Goal: Task Accomplishment & Management: Manage account settings

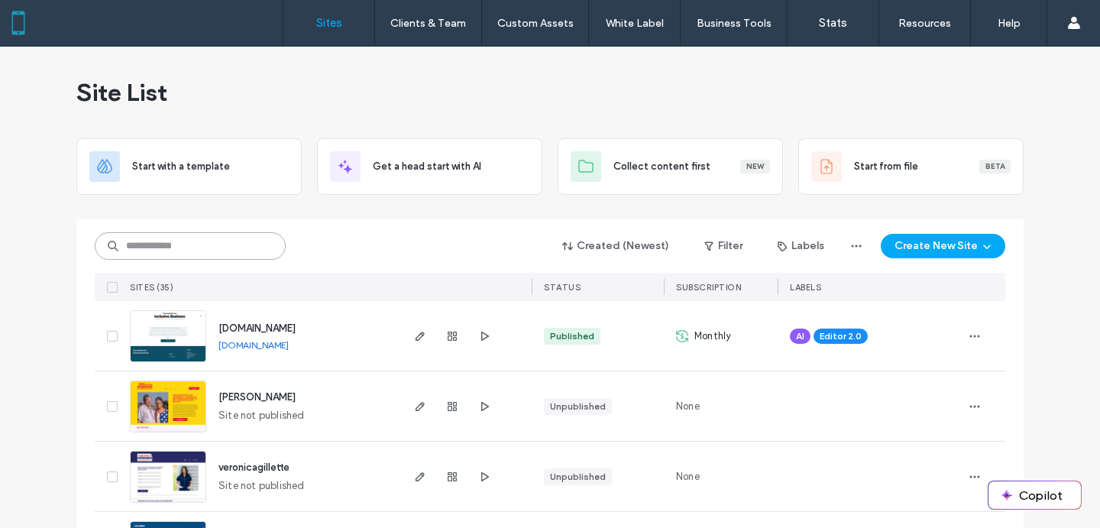
click at [170, 234] on input at bounding box center [190, 245] width 191 height 27
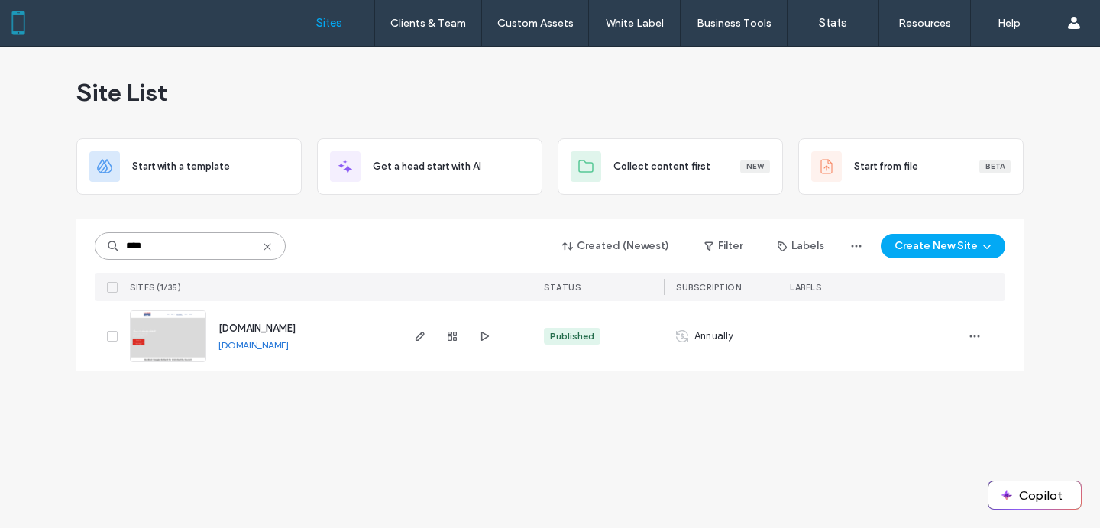
type input "****"
click at [244, 328] on span "www.votemaggieballard.com" at bounding box center [256, 327] width 77 height 11
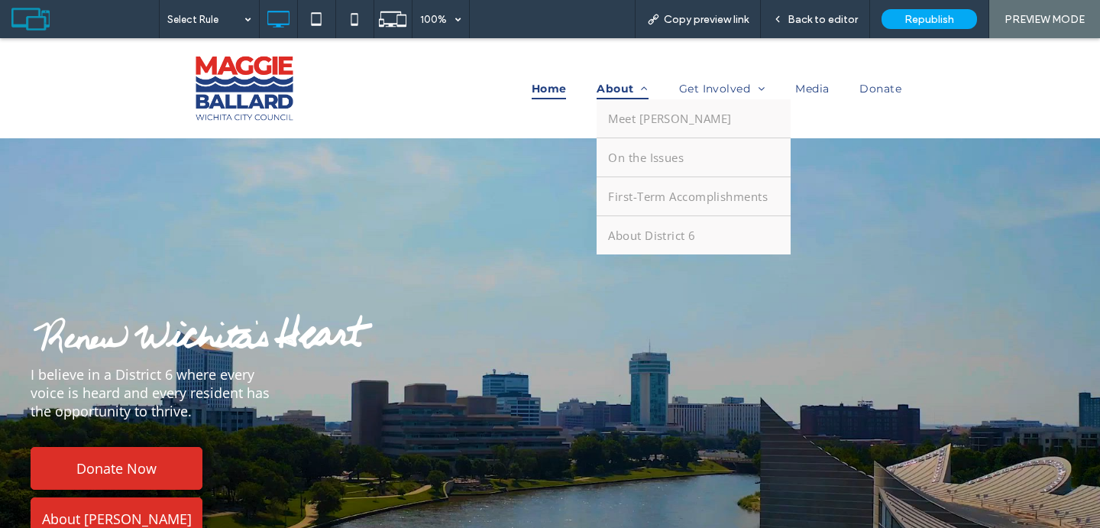
click at [630, 89] on span "About" at bounding box center [622, 88] width 52 height 21
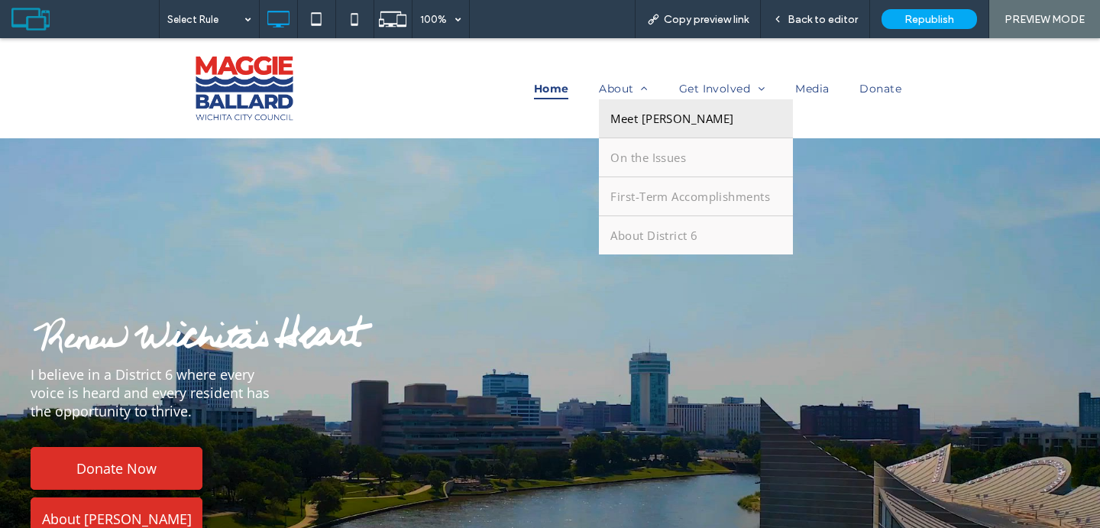
click at [630, 130] on link "Meet [PERSON_NAME]" at bounding box center [696, 118] width 194 height 38
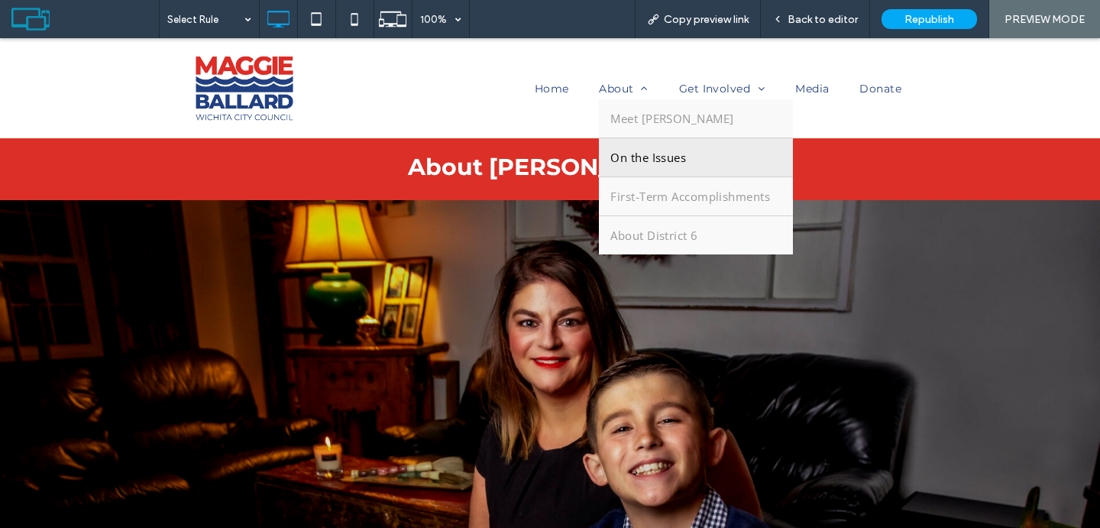
click at [648, 157] on span "On the Issues" at bounding box center [648, 157] width 76 height 15
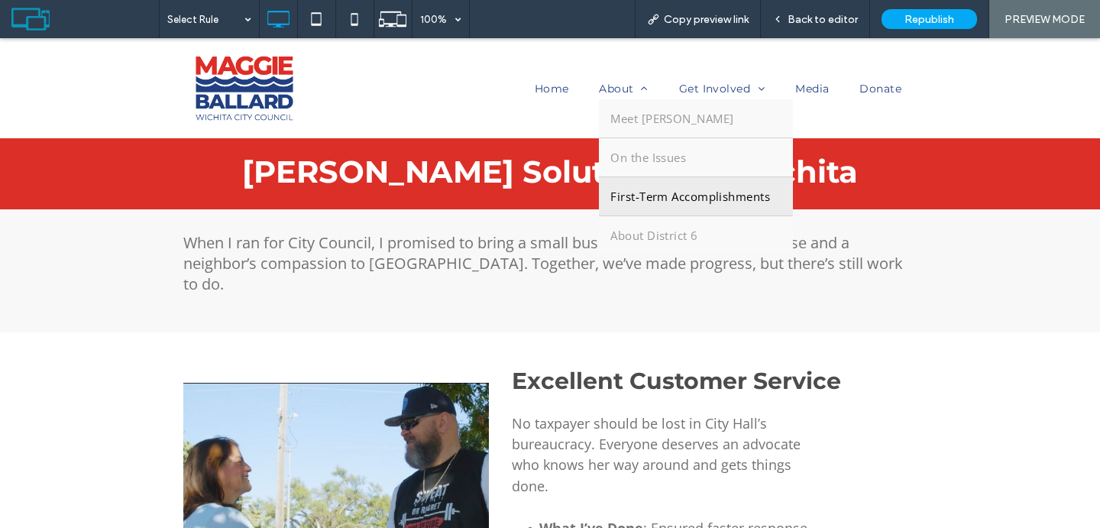
click at [654, 201] on span "First-Term Accomplishments" at bounding box center [690, 196] width 160 height 15
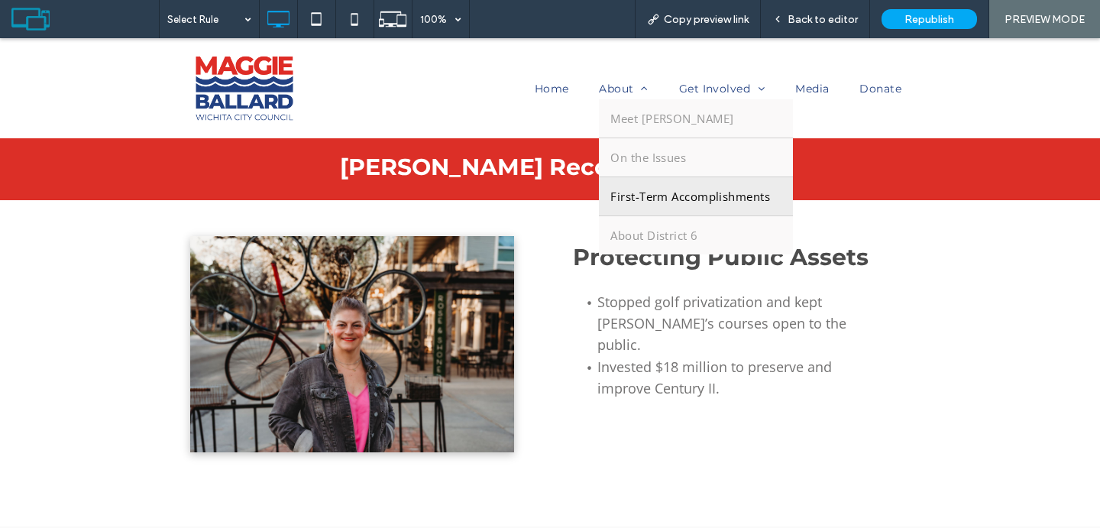
click at [654, 205] on link "First-Term Accomplishments" at bounding box center [696, 196] width 194 height 38
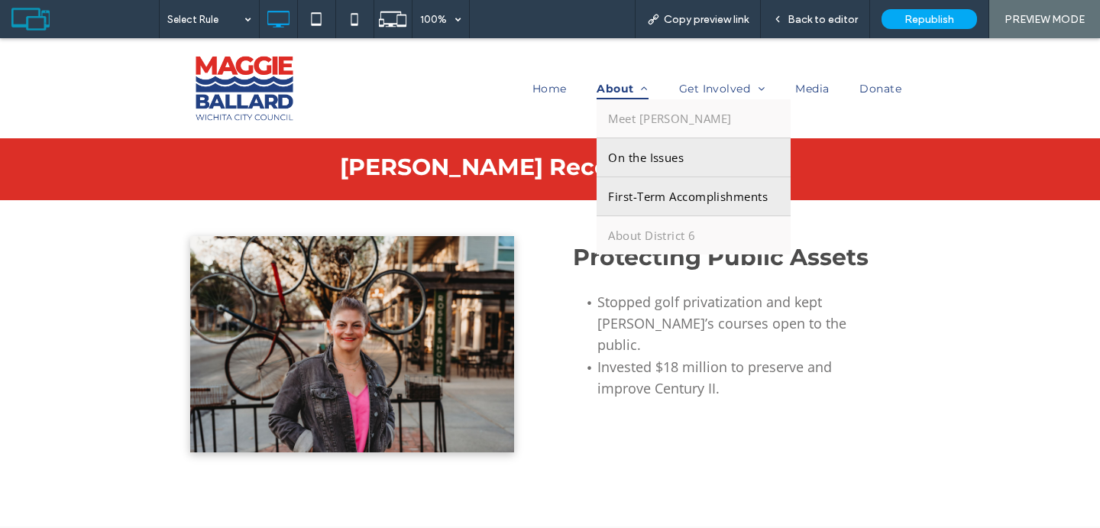
click at [629, 141] on link "On the Issues" at bounding box center [693, 157] width 194 height 38
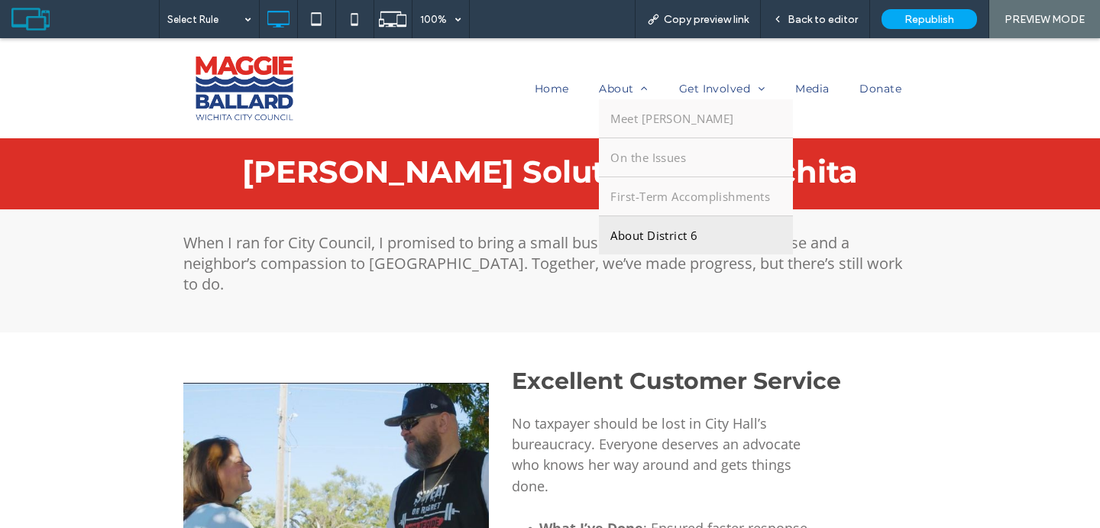
click at [630, 241] on span "About District 6" at bounding box center [653, 235] width 87 height 15
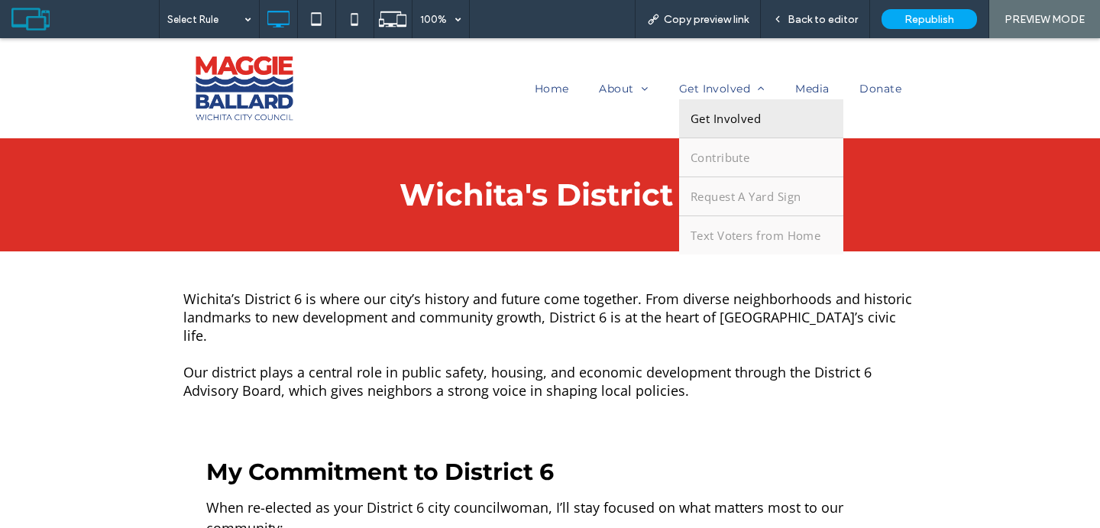
click at [719, 115] on span "Get Involved" at bounding box center [725, 118] width 70 height 15
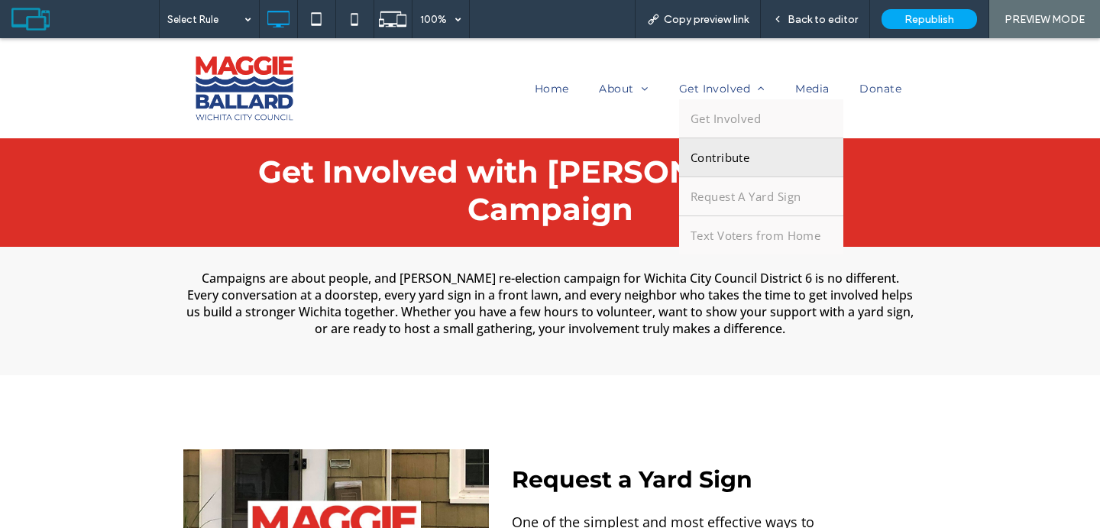
click at [699, 150] on span "Contribute" at bounding box center [720, 157] width 60 height 15
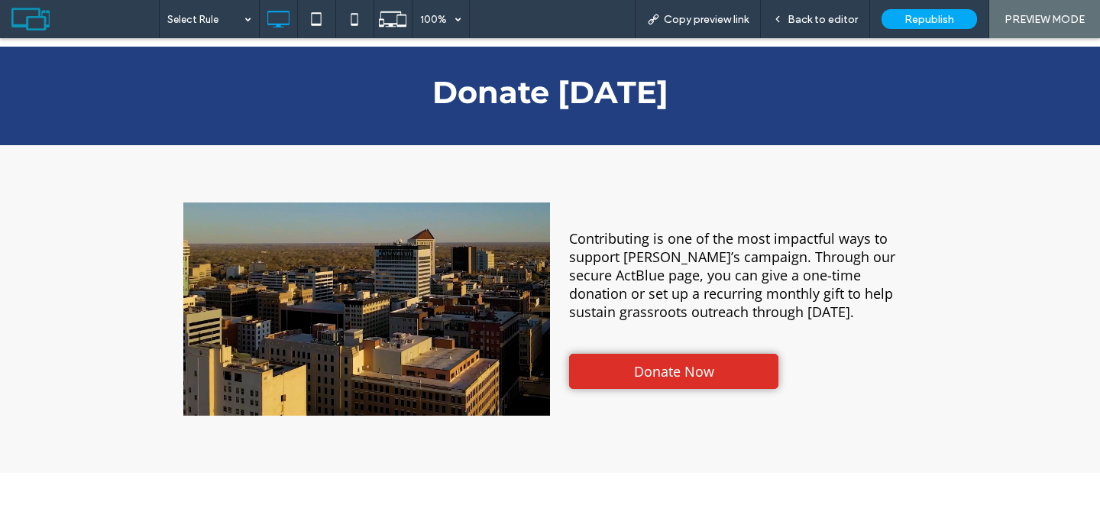
scroll to position [1653, 0]
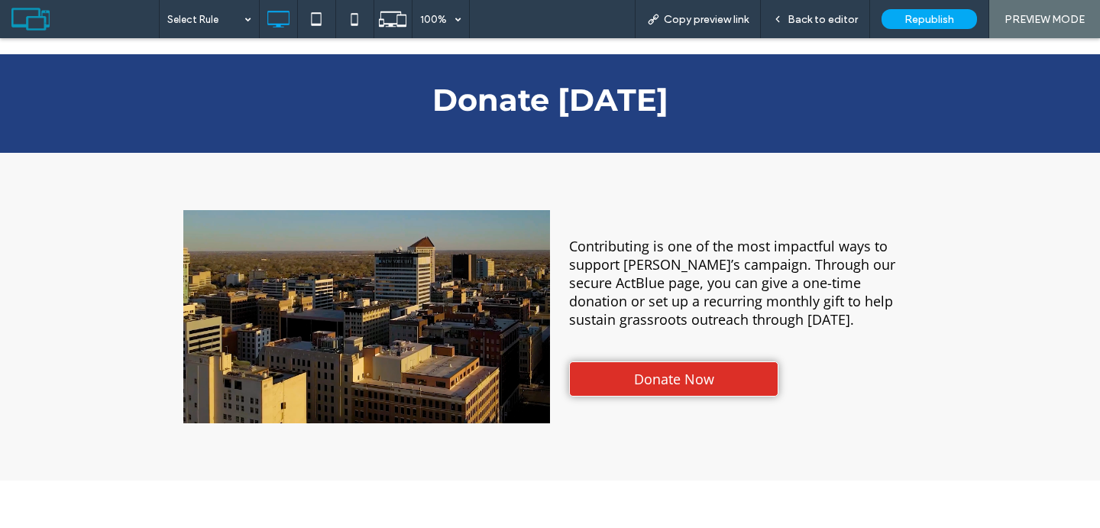
click at [625, 361] on link "Donate Now" at bounding box center [673, 378] width 209 height 35
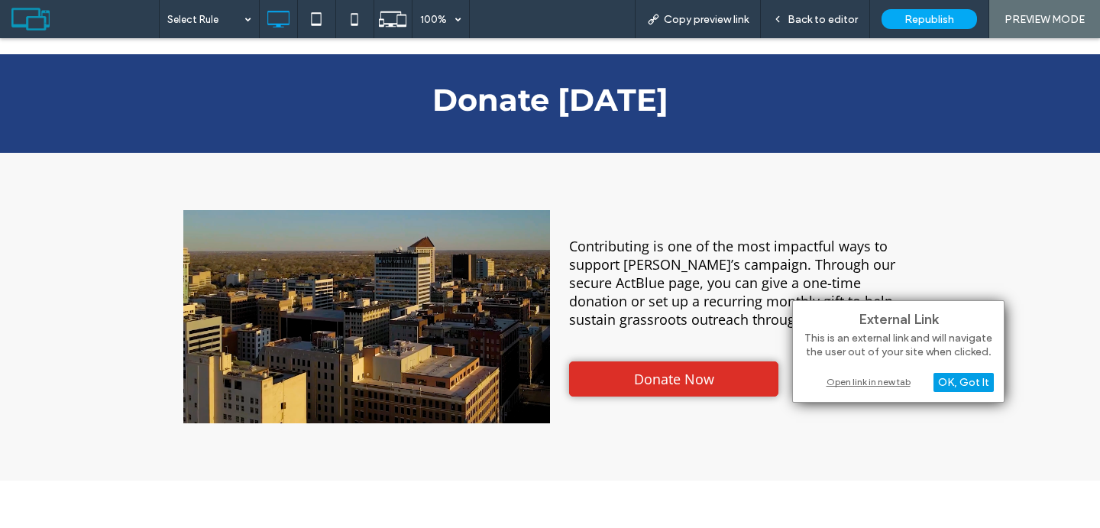
click at [945, 379] on div "OK, Got It" at bounding box center [963, 382] width 60 height 19
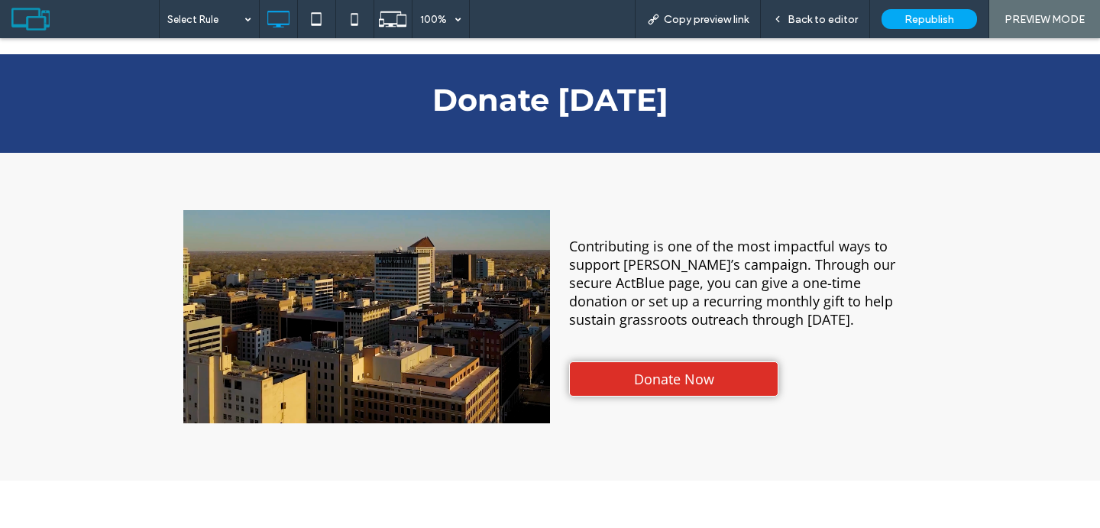
click at [683, 370] on span "Donate Now" at bounding box center [674, 379] width 80 height 18
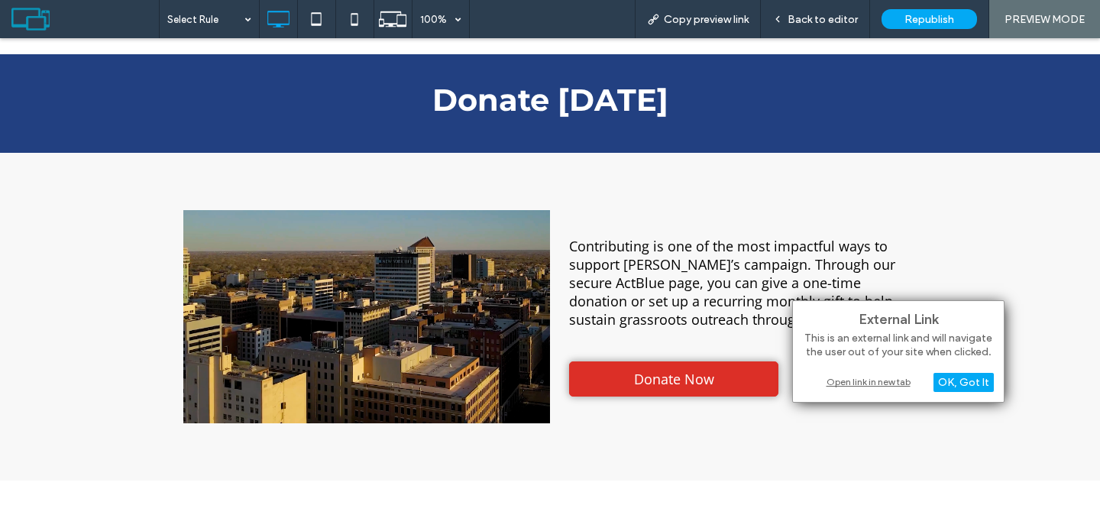
click at [872, 380] on div "Open link in new tab" at bounding box center [898, 381] width 191 height 16
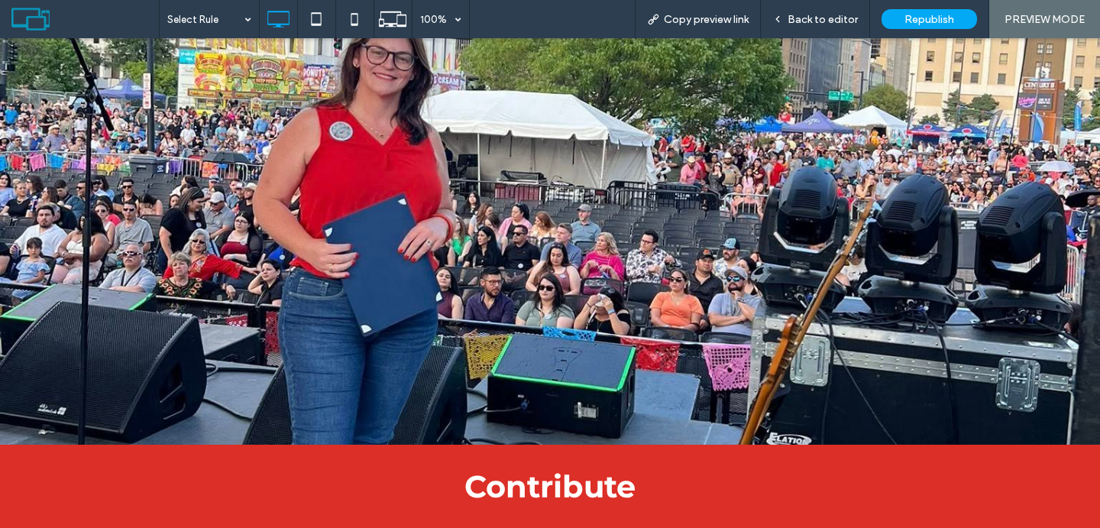
scroll to position [0, 0]
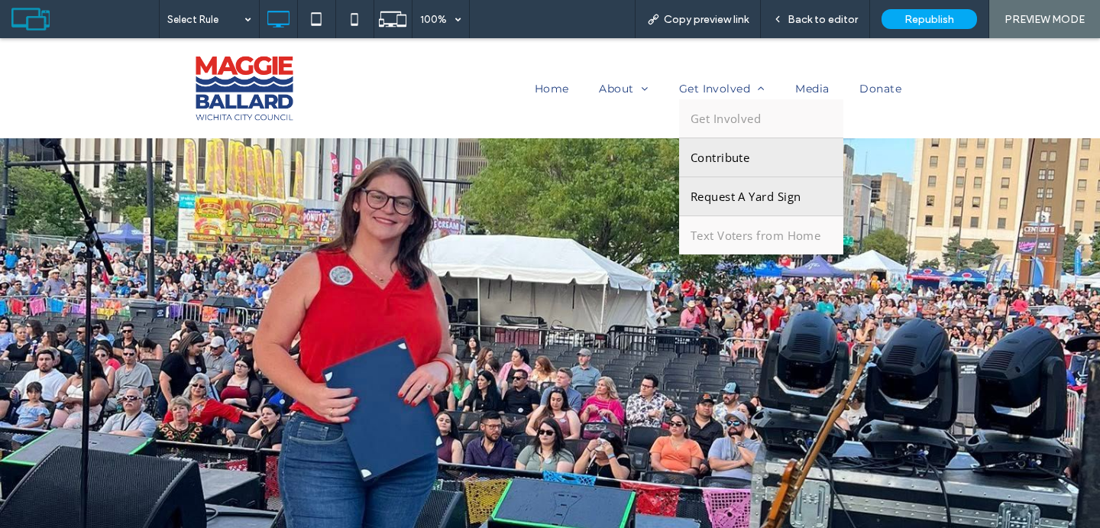
click at [725, 184] on link "Request A Yard Sign" at bounding box center [761, 196] width 164 height 38
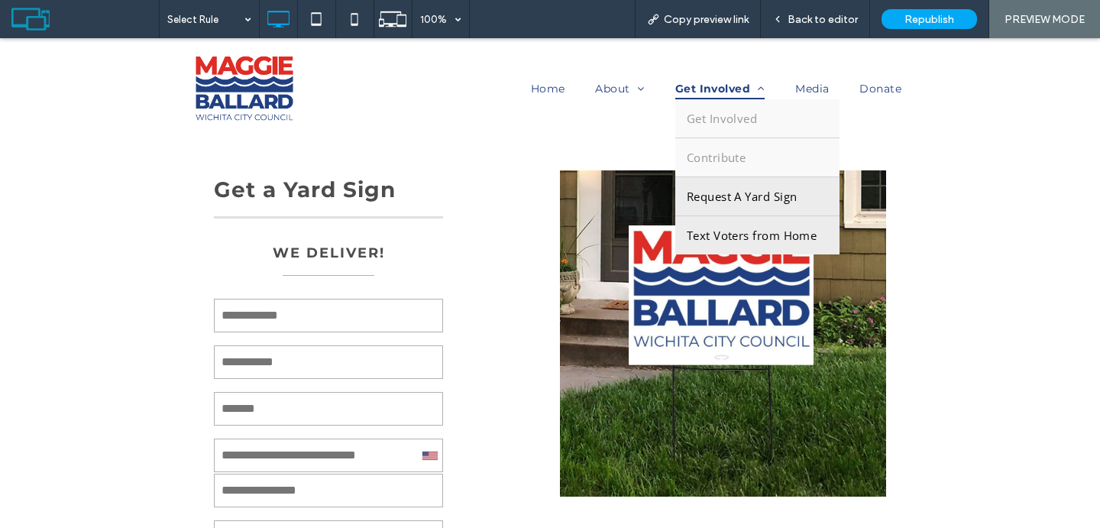
click at [706, 226] on link "Text Voters from Home" at bounding box center [757, 235] width 164 height 38
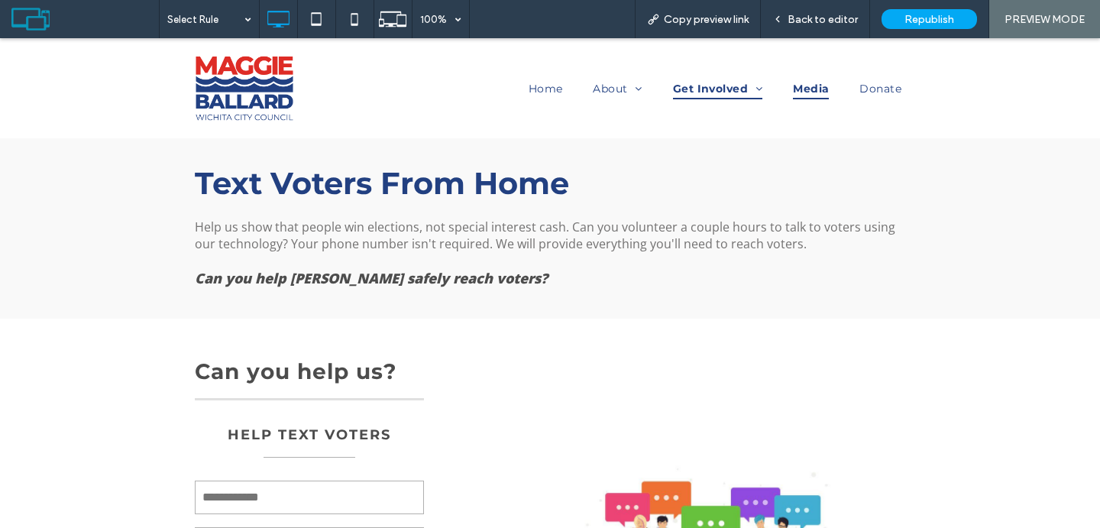
click at [798, 90] on span "Media" at bounding box center [811, 88] width 36 height 21
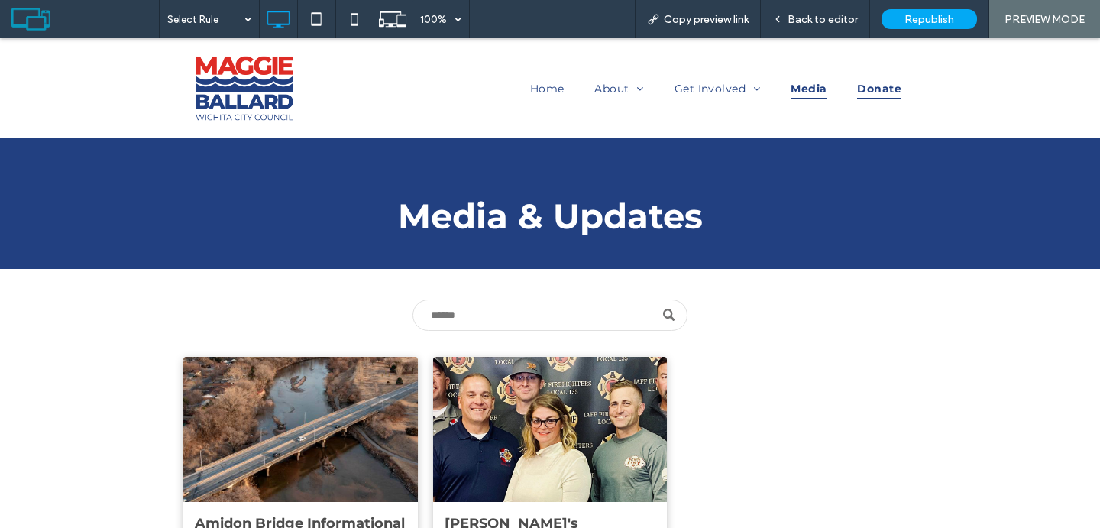
click at [876, 87] on span "Donate" at bounding box center [879, 88] width 44 height 21
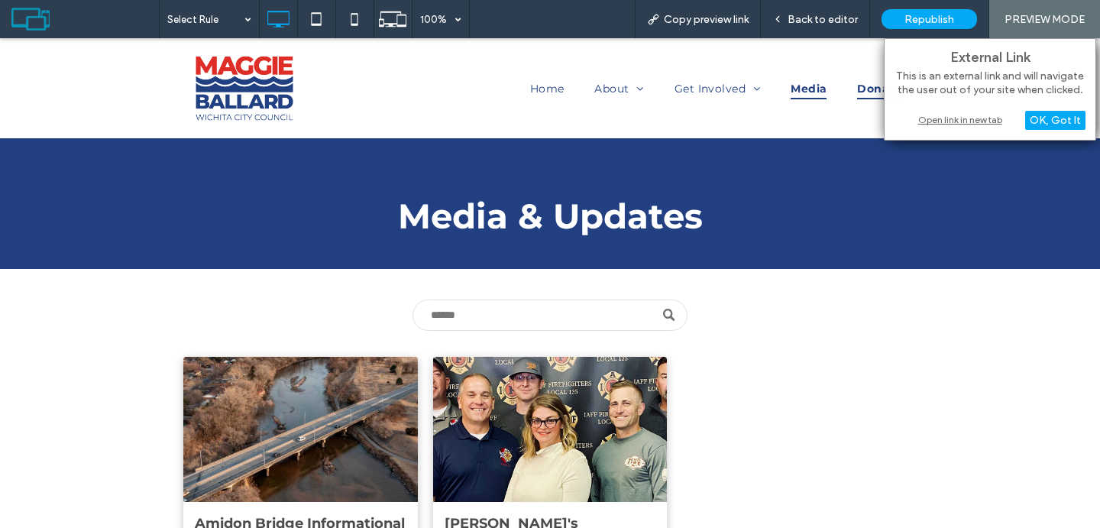
click at [857, 87] on link "Donate" at bounding box center [878, 88] width 75 height 21
click at [838, 115] on div "Home About Meet [PERSON_NAME] On the Issues First-Term Accomplishments About Di…" at bounding box center [642, 87] width 550 height 69
click at [1061, 128] on div "OK, Got It" at bounding box center [1055, 120] width 60 height 19
